Goal: Contribute content: Add original content to the website for others to see

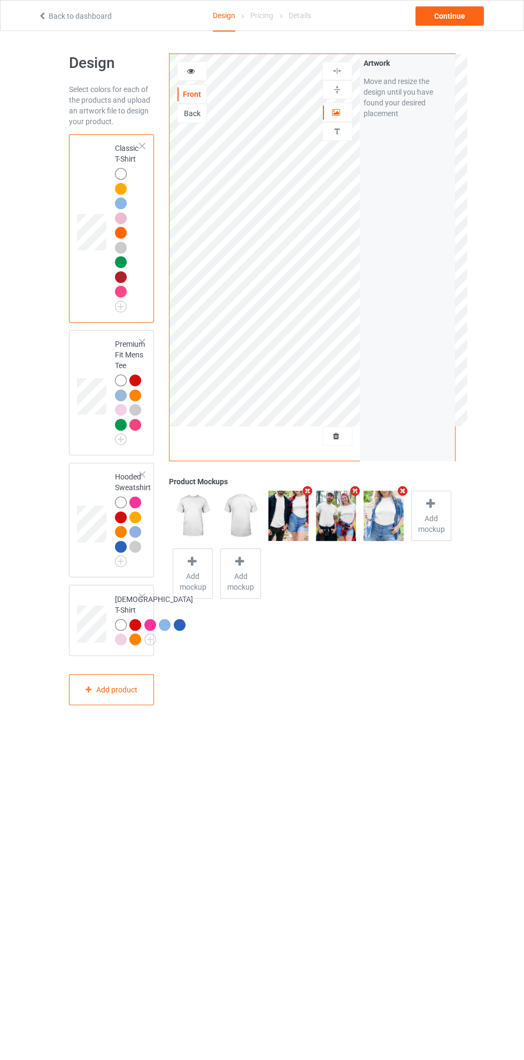
click at [200, 119] on div "Back" at bounding box center [192, 113] width 29 height 11
click at [419, 157] on label "Upload Artwork" at bounding box center [408, 157] width 88 height 18
click at [0, 0] on input "Upload Artwork" at bounding box center [0, 0] width 0 height 0
click at [341, 116] on div at bounding box center [337, 112] width 29 height 11
click at [474, 17] on div "Continue" at bounding box center [450, 15] width 68 height 19
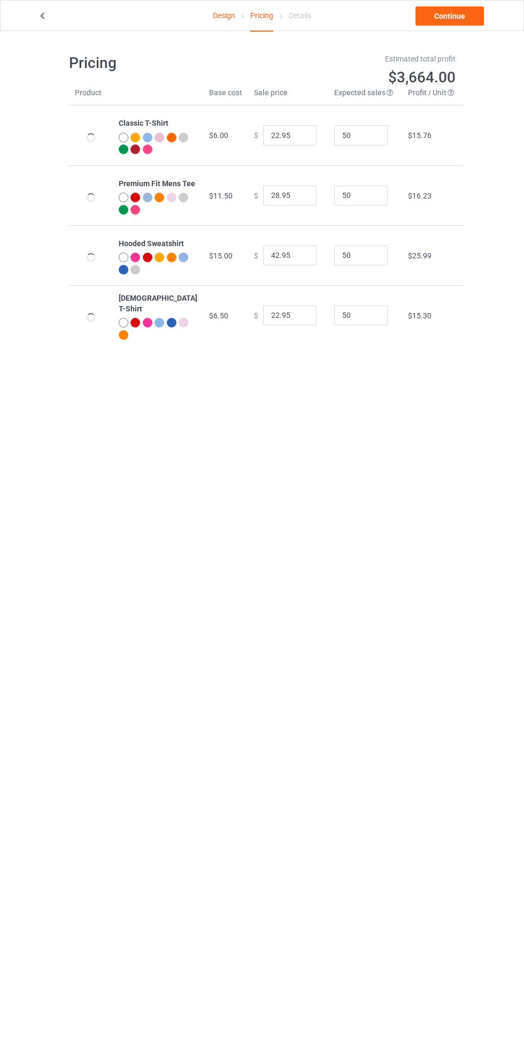
type input "26.95"
type input "32.95"
type input "46.95"
type input "26.95"
click at [467, 17] on link "Continue" at bounding box center [450, 15] width 68 height 19
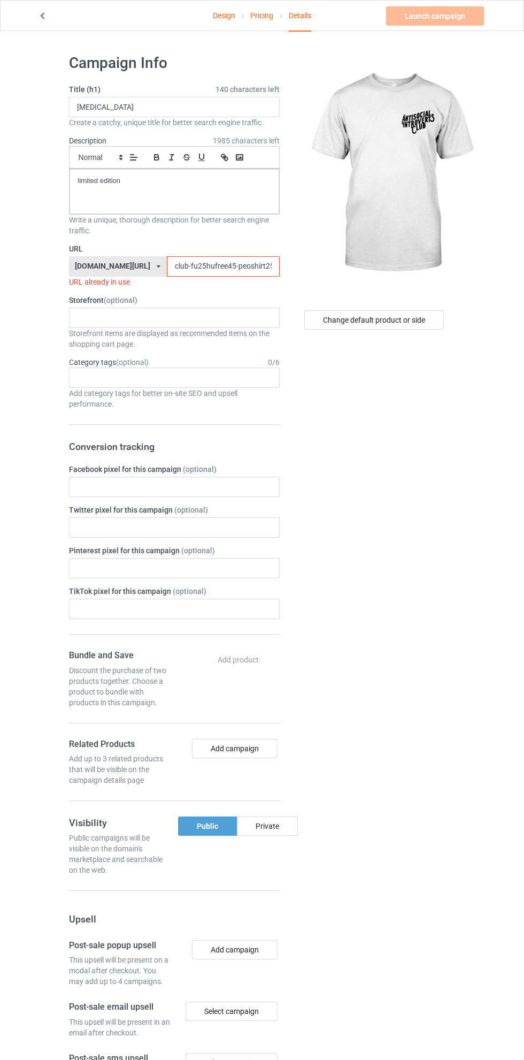
click at [201, 266] on input "club-fu25hufree45-peoshirt25597jklo0" at bounding box center [223, 266] width 113 height 20
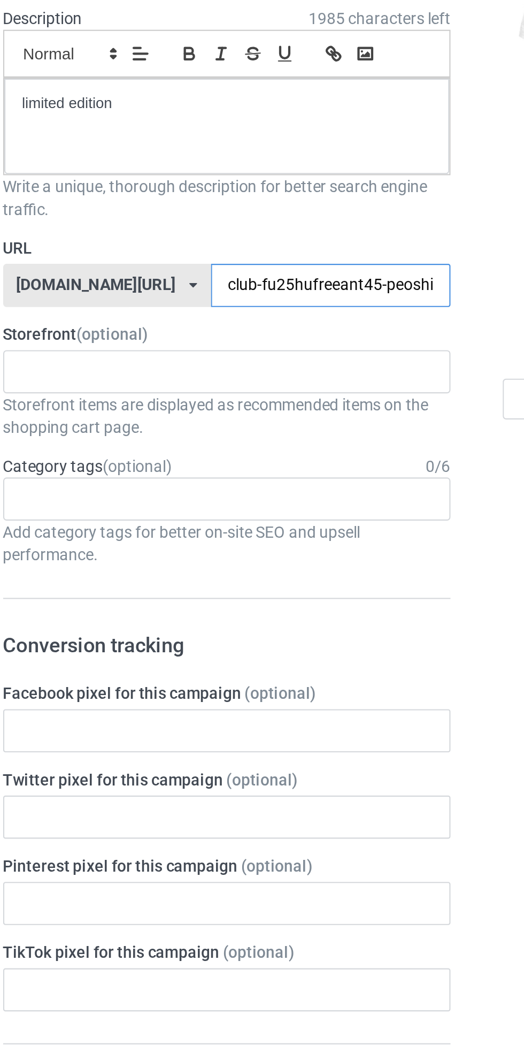
type input "club-fu25hufreeanti45-peoshirt25597jklo0"
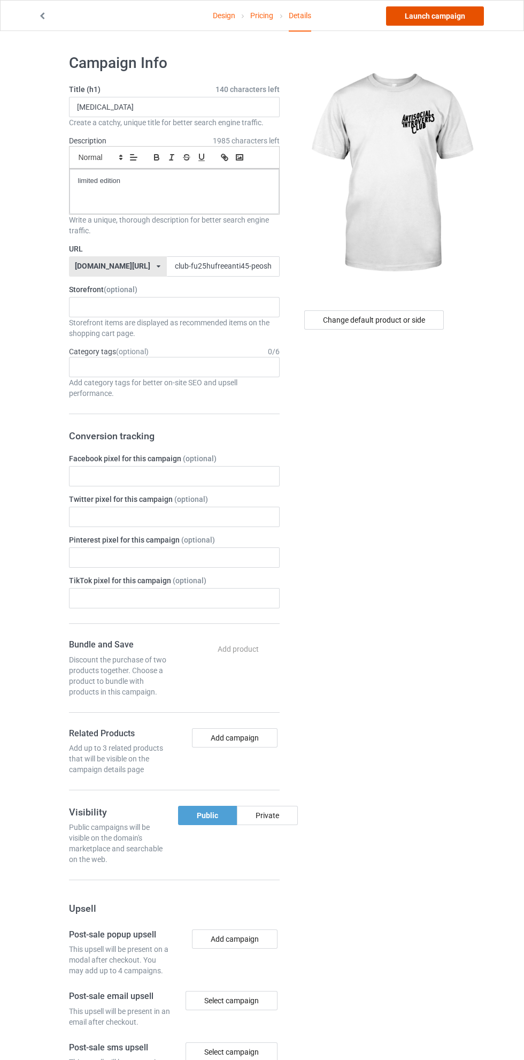
click at [452, 17] on link "Launch campaign" at bounding box center [435, 15] width 98 height 19
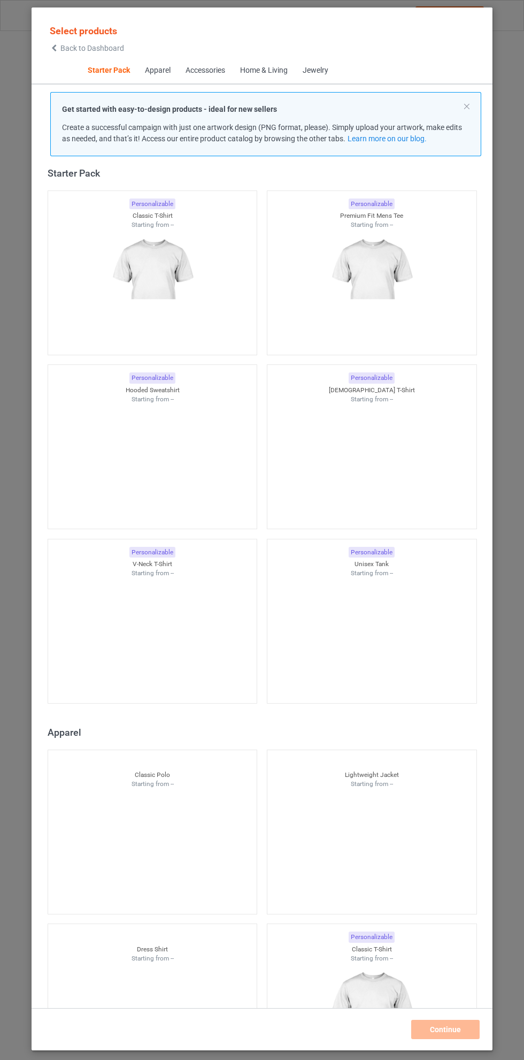
scroll to position [65, 0]
